Goal: Transaction & Acquisition: Book appointment/travel/reservation

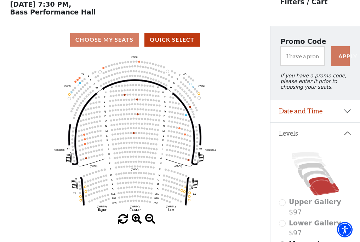
scroll to position [33, 0]
